Goal: Task Accomplishment & Management: Manage account settings

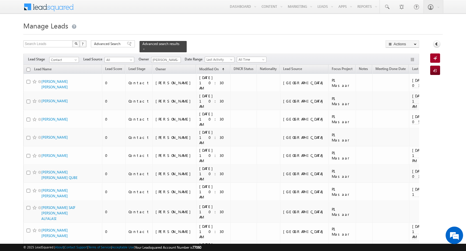
click at [28, 69] on input "checkbox" at bounding box center [28, 70] width 4 height 4
checkbox input "true"
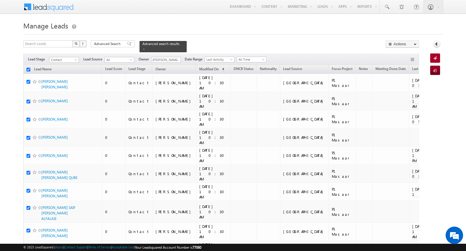
checkbox input "true"
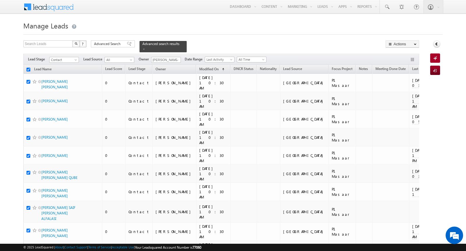
checkbox input "true"
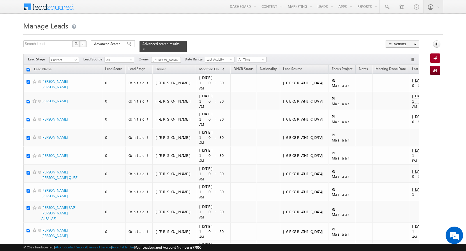
checkbox input "true"
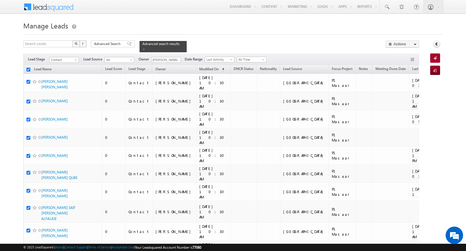
checkbox input "true"
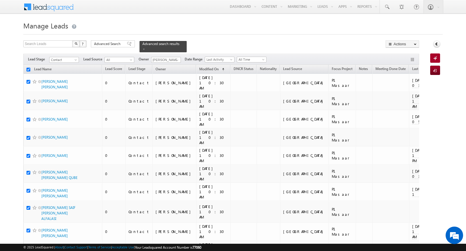
checkbox input "true"
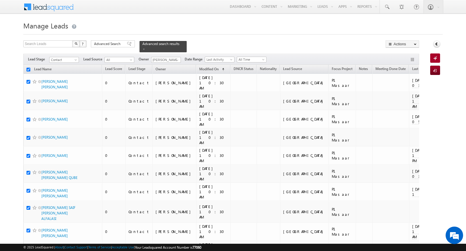
checkbox input "true"
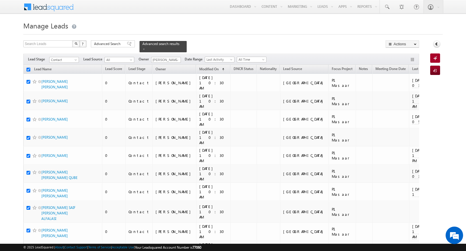
checkbox input "true"
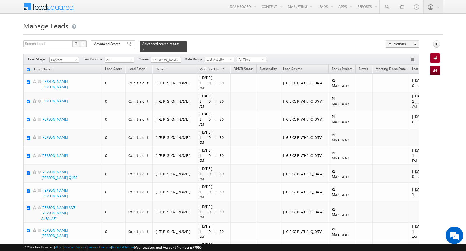
checkbox input "true"
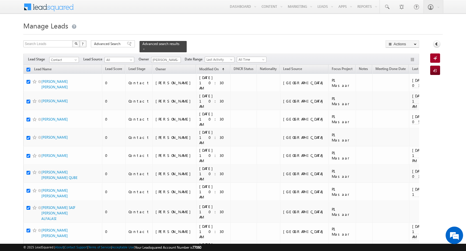
checkbox input "true"
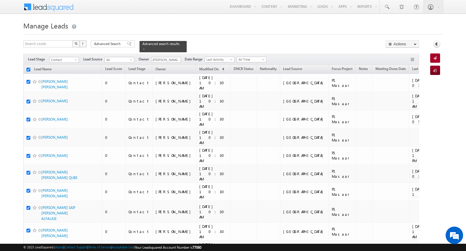
checkbox input "true"
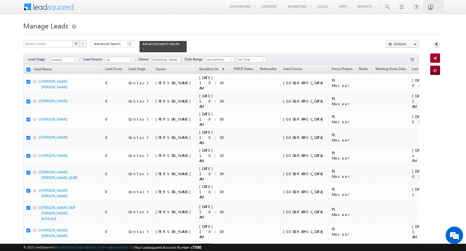
checkbox input "true"
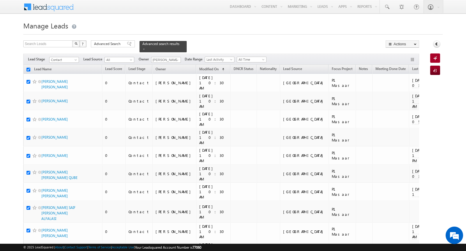
checkbox input "true"
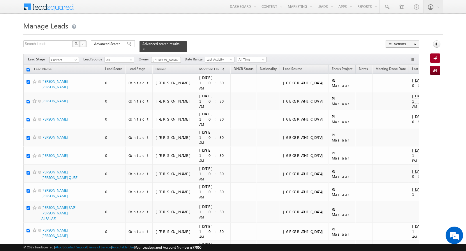
checkbox input "true"
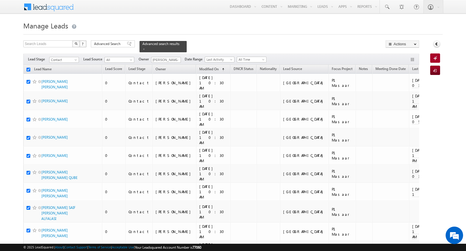
checkbox input "true"
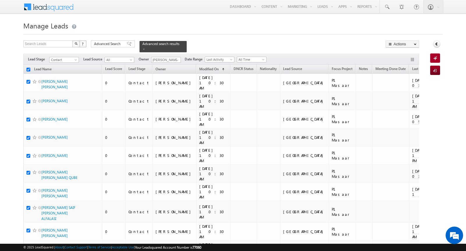
checkbox input "true"
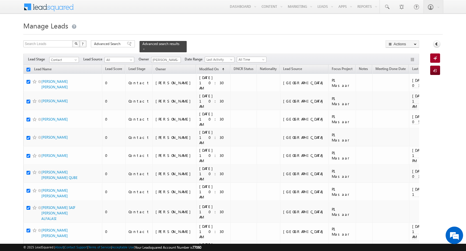
checkbox input "true"
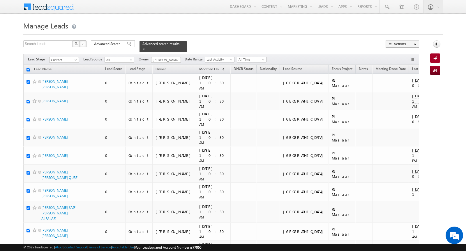
checkbox input "true"
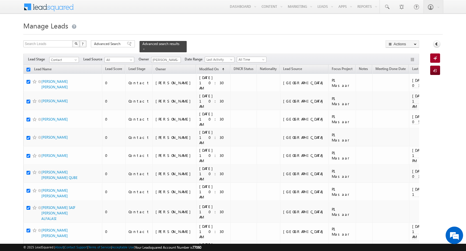
checkbox input "true"
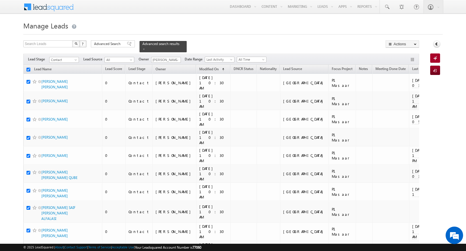
checkbox input "true"
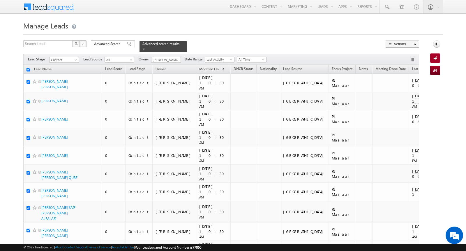
checkbox input "true"
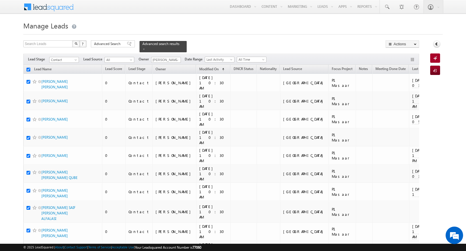
checkbox input "true"
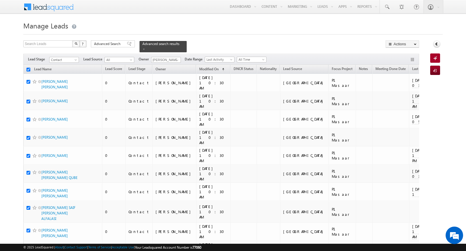
checkbox input "true"
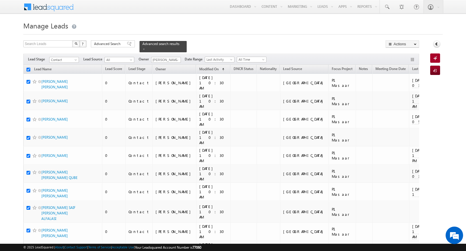
checkbox input "true"
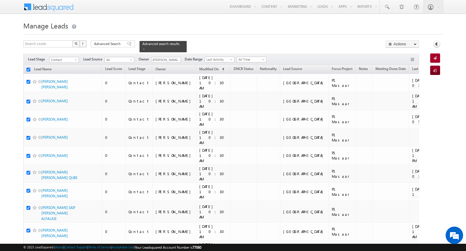
checkbox input "true"
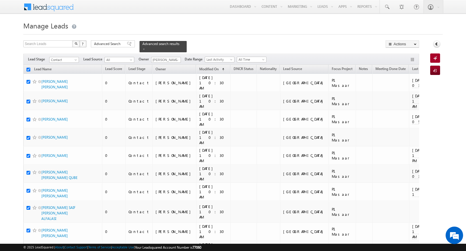
checkbox input "true"
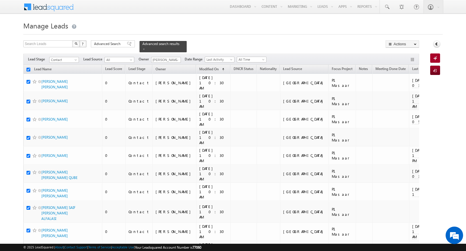
checkbox input "true"
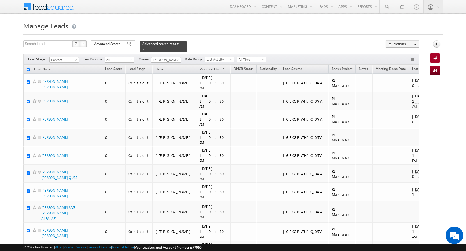
checkbox input "true"
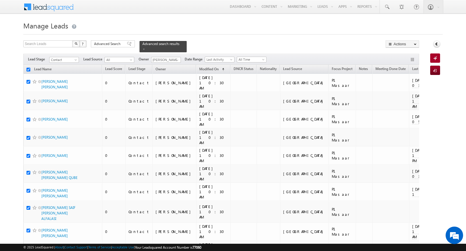
checkbox input "true"
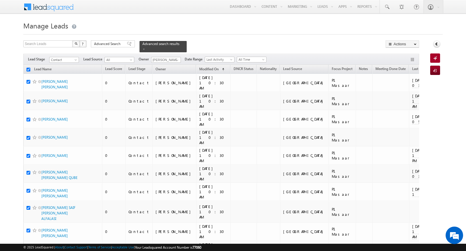
checkbox input "true"
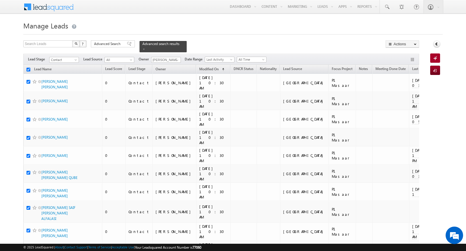
checkbox input "true"
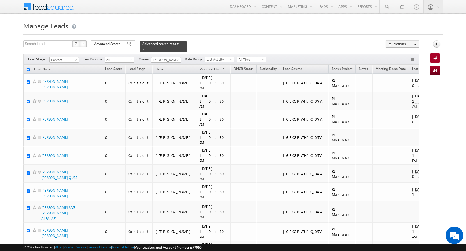
checkbox input "true"
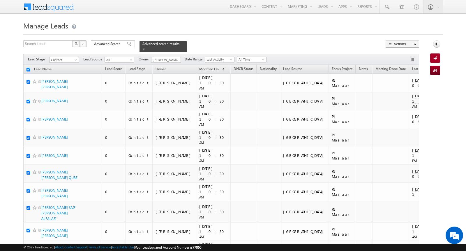
checkbox input "true"
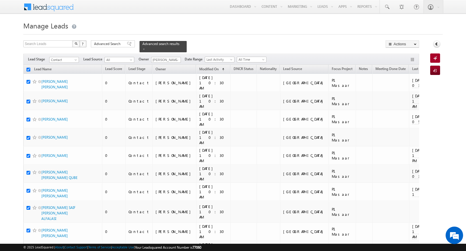
checkbox input "true"
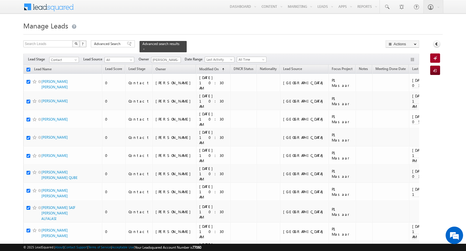
checkbox input "true"
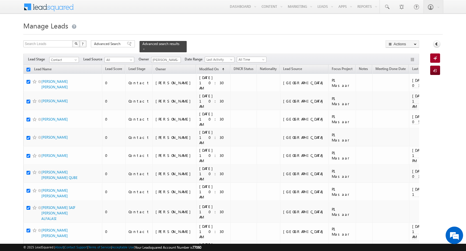
checkbox input "true"
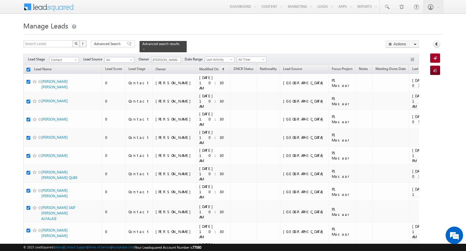
checkbox input "true"
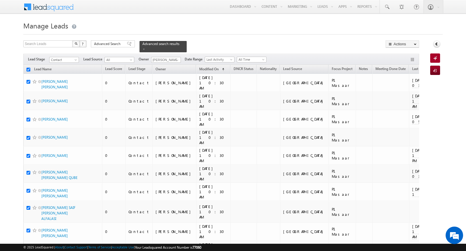
checkbox input "true"
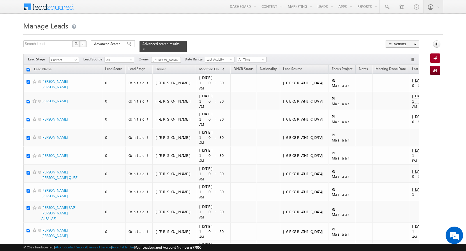
checkbox input "true"
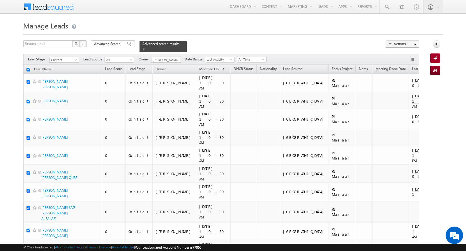
checkbox input "true"
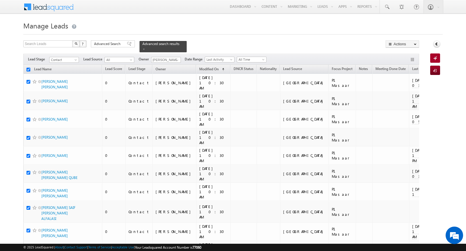
checkbox input "true"
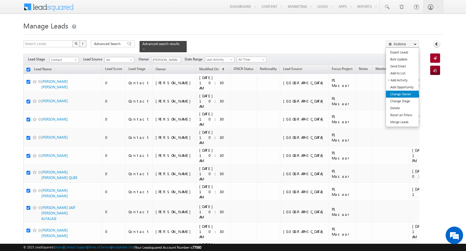
click at [412, 91] on link "Change Owner" at bounding box center [402, 94] width 33 height 7
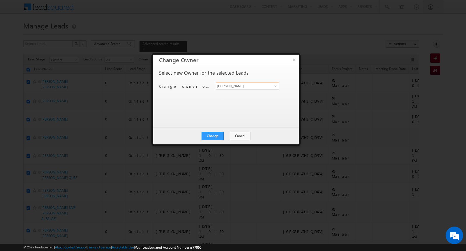
click at [263, 86] on input "[PERSON_NAME]" at bounding box center [247, 86] width 63 height 7
click at [254, 97] on span "[PERSON_NAME][EMAIL_ADDRESS][DOMAIN_NAME]" at bounding box center [244, 97] width 52 height 4
click at [239, 135] on button "Cancel" at bounding box center [240, 136] width 21 height 8
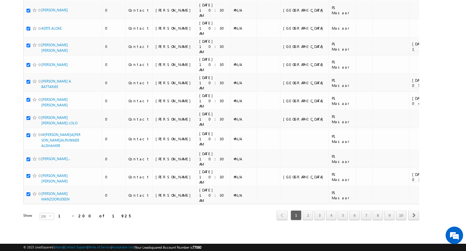
scroll to position [4701, 0]
click at [313, 217] on link "2" at bounding box center [307, 216] width 10 height 10
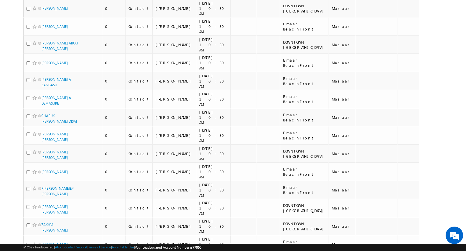
scroll to position [3483, 0]
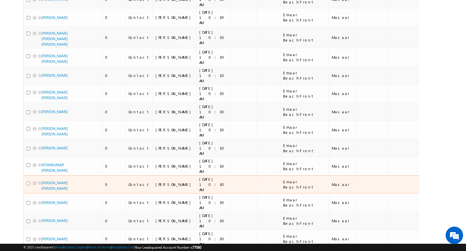
scroll to position [2744, 0]
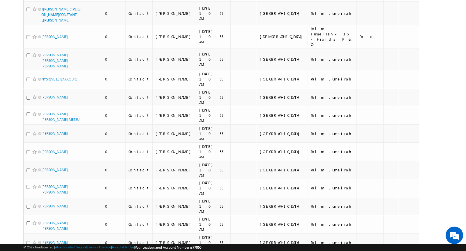
scroll to position [3041, 0]
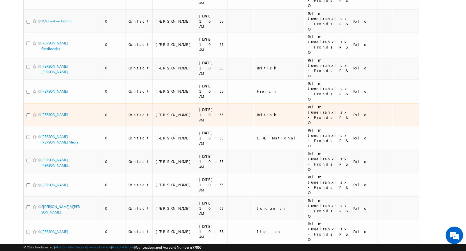
scroll to position [3784, 0]
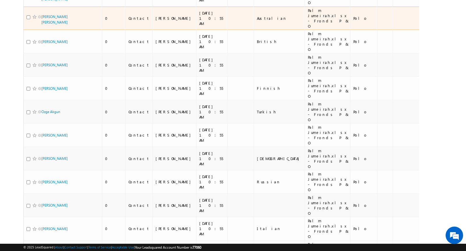
scroll to position [4287, 0]
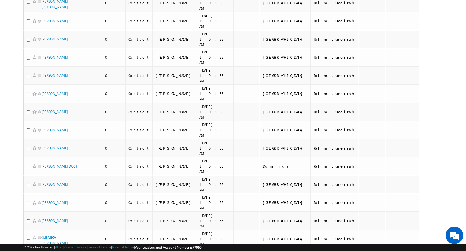
scroll to position [0, 0]
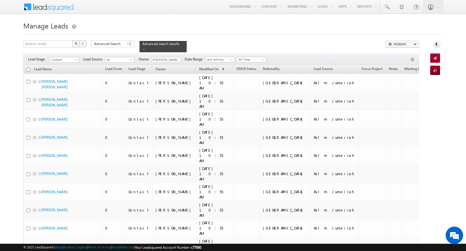
click at [28, 69] on input "checkbox" at bounding box center [28, 70] width 4 height 4
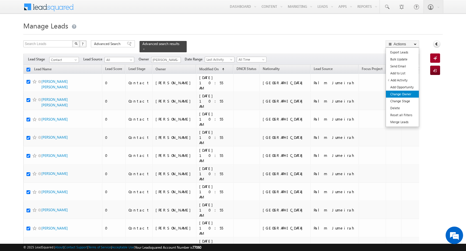
click at [408, 96] on link "Change Owner" at bounding box center [402, 94] width 33 height 7
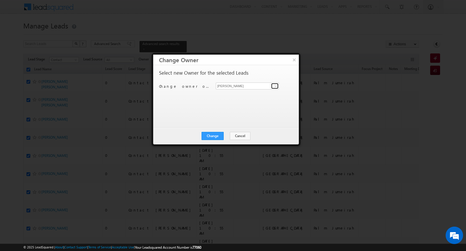
click at [273, 86] on span at bounding box center [275, 86] width 5 height 5
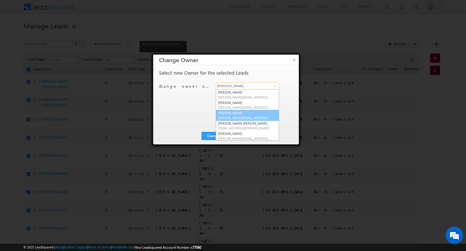
click at [268, 111] on link "Khyati [EMAIL_ADDRESS][DOMAIN_NAME]" at bounding box center [247, 115] width 63 height 11
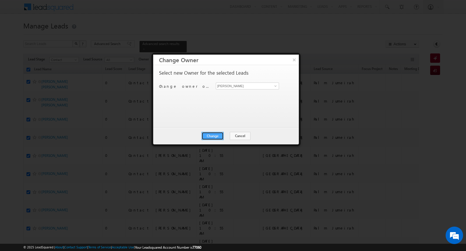
click at [214, 135] on button "Change" at bounding box center [212, 136] width 22 height 8
click at [226, 136] on button "Close" at bounding box center [226, 136] width 19 height 8
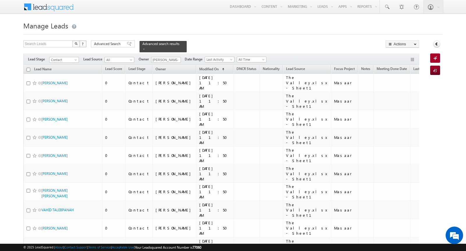
click at [27, 70] on input "checkbox" at bounding box center [28, 70] width 4 height 4
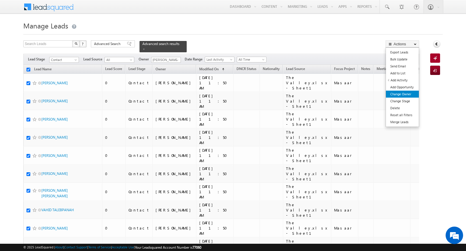
click at [411, 93] on link "Change Owner" at bounding box center [402, 94] width 33 height 7
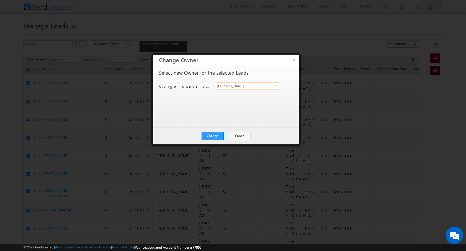
click at [248, 88] on input "[PERSON_NAME]" at bounding box center [247, 86] width 63 height 7
click at [243, 95] on span "[PERSON_NAME][EMAIL_ADDRESS][PERSON_NAME][DOMAIN_NAME]" at bounding box center [244, 97] width 52 height 4
click at [211, 138] on button "Change" at bounding box center [212, 136] width 22 height 8
click at [228, 135] on button "Close" at bounding box center [226, 136] width 19 height 8
